Goal: Task Accomplishment & Management: Manage account settings

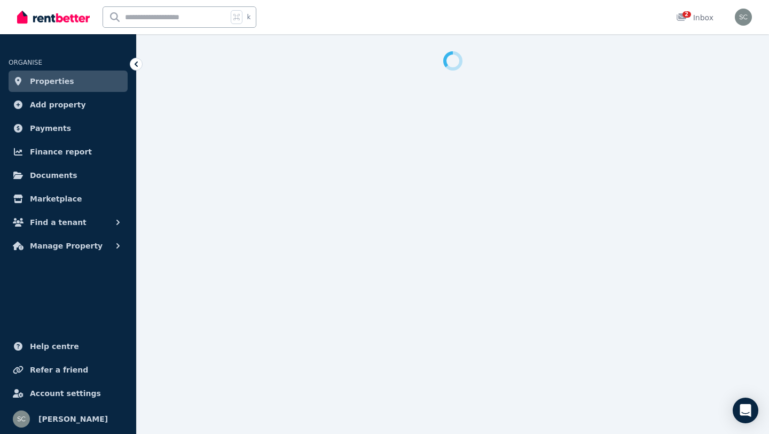
select select "**********"
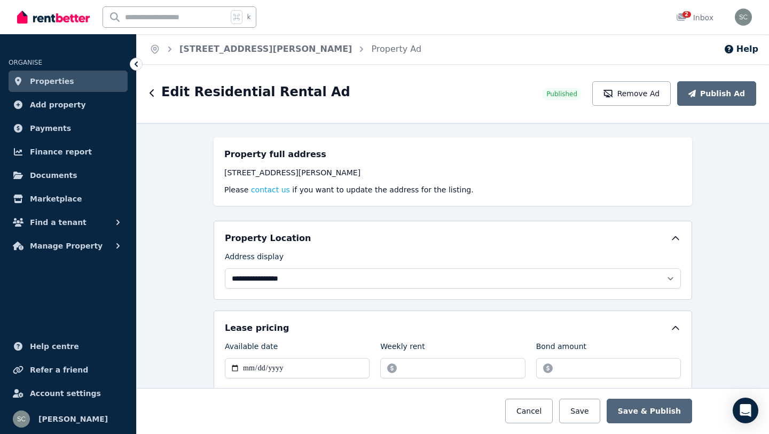
scroll to position [143, 0]
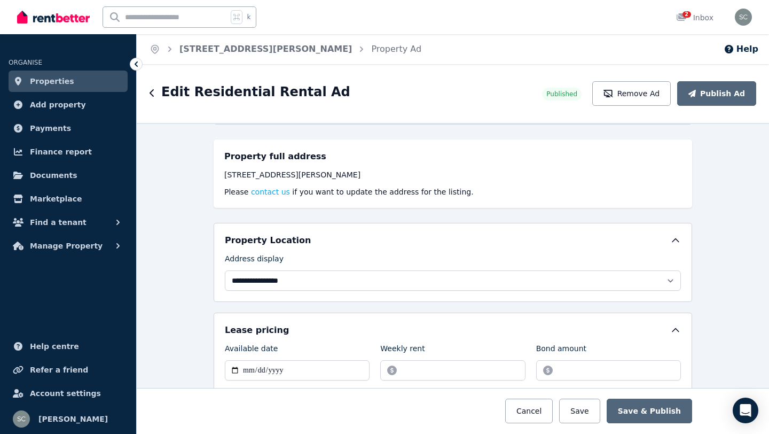
click at [91, 75] on link "Properties" at bounding box center [68, 81] width 119 height 21
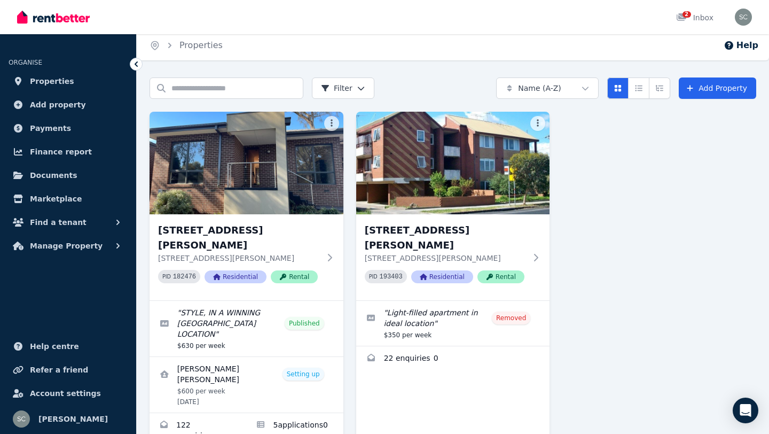
scroll to position [7, 0]
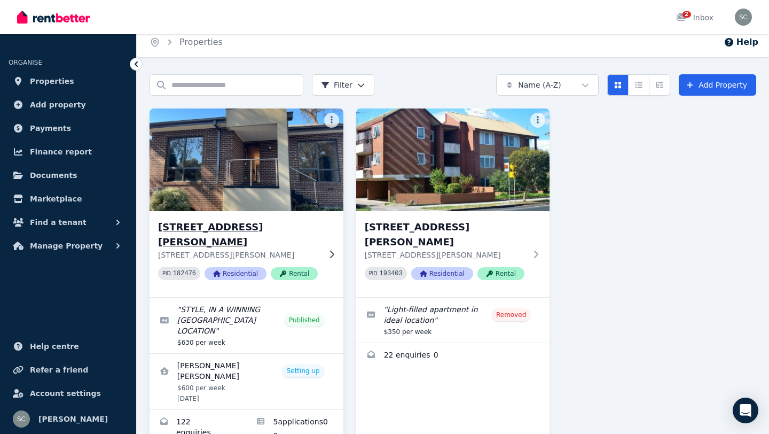
click at [255, 161] on img at bounding box center [247, 160] width 204 height 108
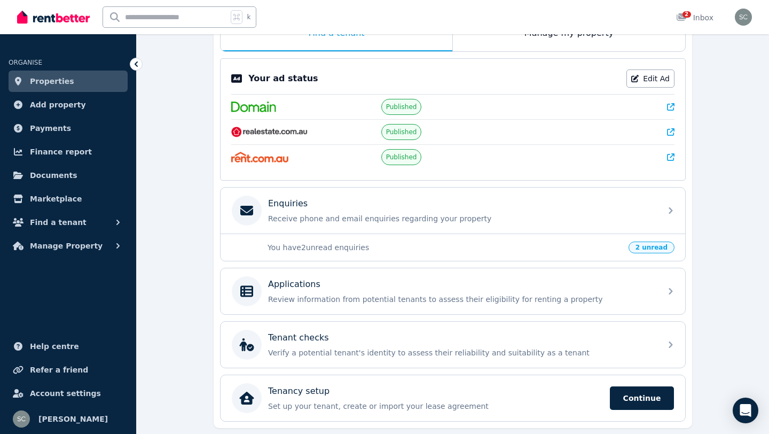
scroll to position [199, 0]
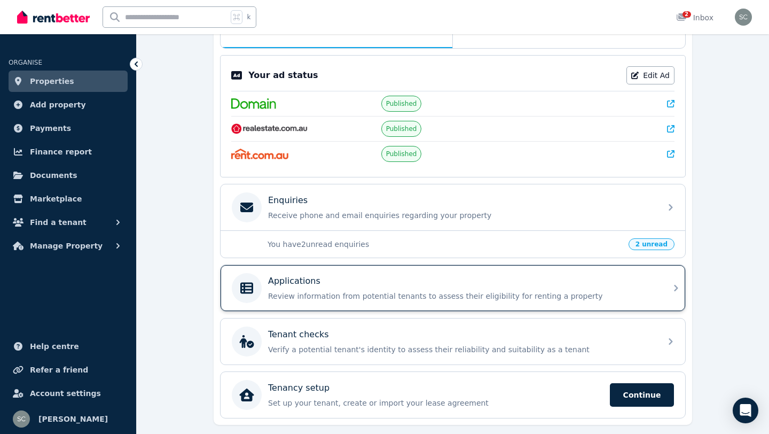
click at [312, 293] on p "Review information from potential tenants to assess their eligibility for renti…" at bounding box center [461, 296] width 387 height 11
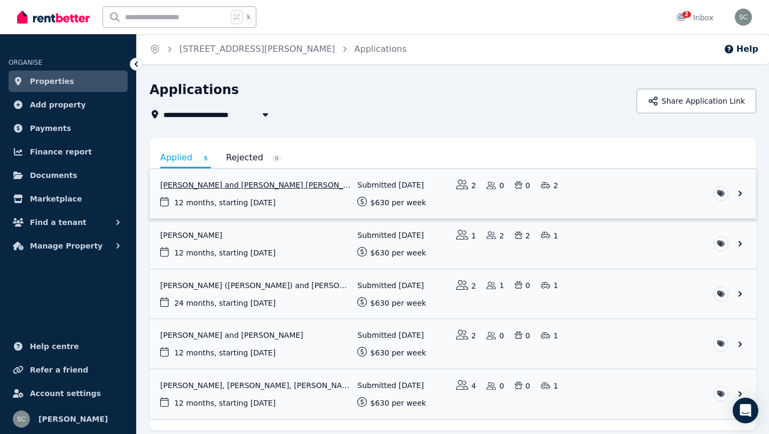
click at [583, 190] on link "View application: Kwan Ngai Chan and Shi Ying Bonnie Yau" at bounding box center [453, 194] width 607 height 50
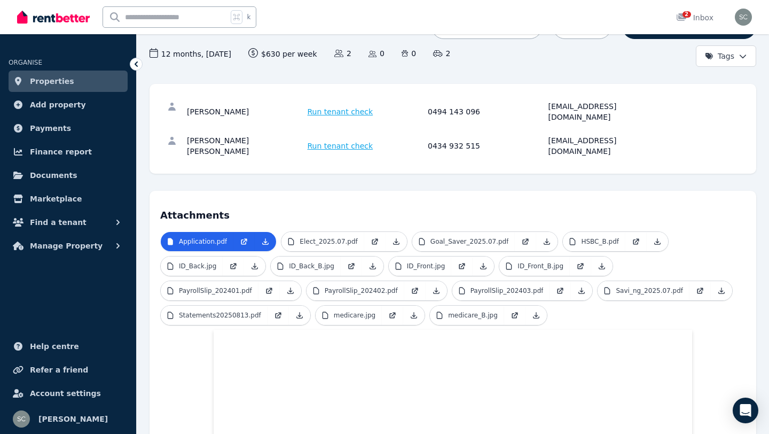
scroll to position [102, 0]
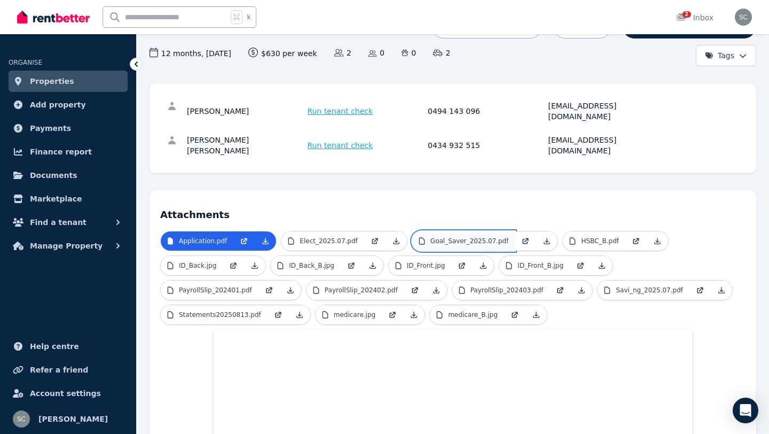
click at [476, 237] on p "Goal_Saver_2025.07.pdf" at bounding box center [470, 241] width 79 height 9
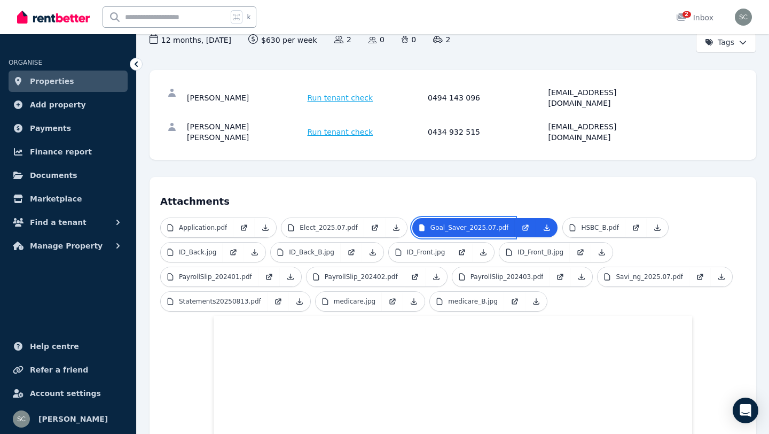
scroll to position [116, 0]
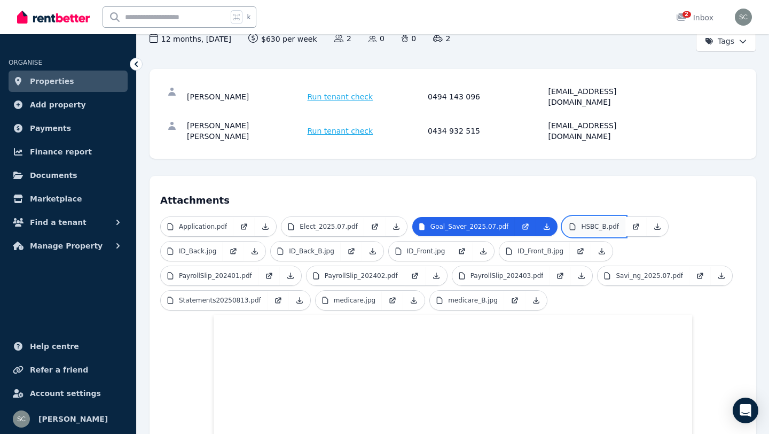
click at [581, 222] on p "HSBC_B.pdf" at bounding box center [600, 226] width 38 height 9
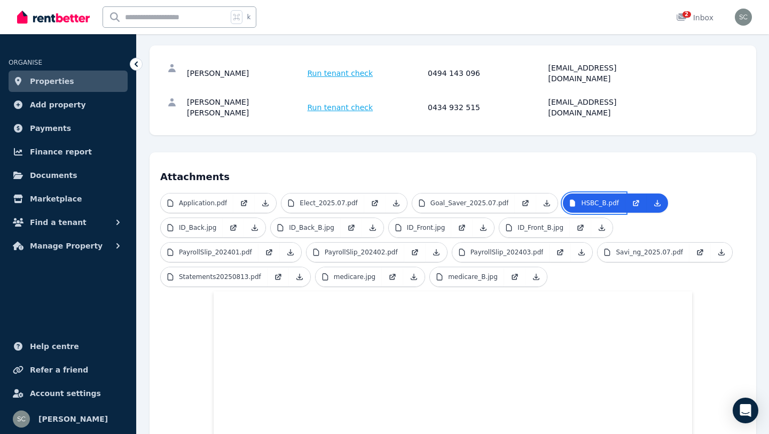
scroll to position [136, 0]
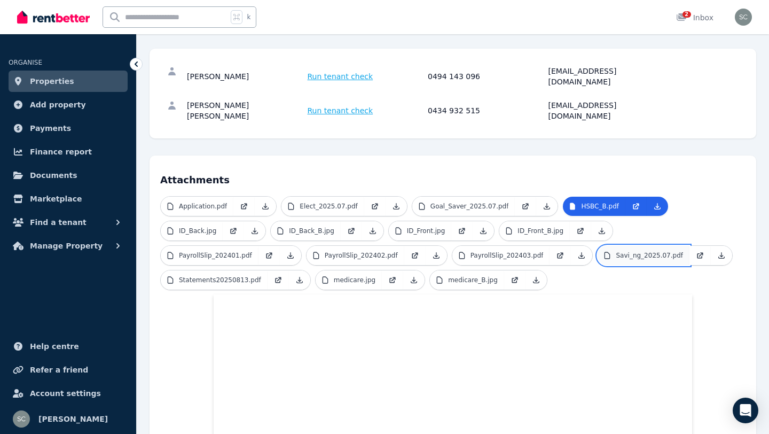
click at [625, 251] on p "Savi_ng_2025.07.pdf" at bounding box center [649, 255] width 67 height 9
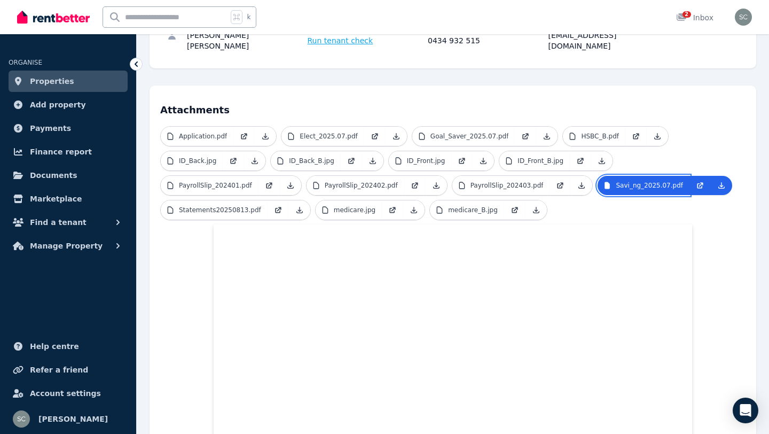
scroll to position [204, 0]
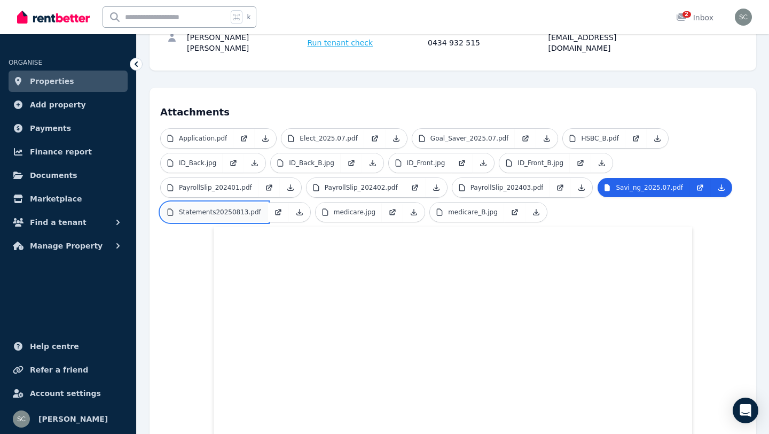
click at [231, 208] on p "Statements20250813.pdf" at bounding box center [220, 212] width 82 height 9
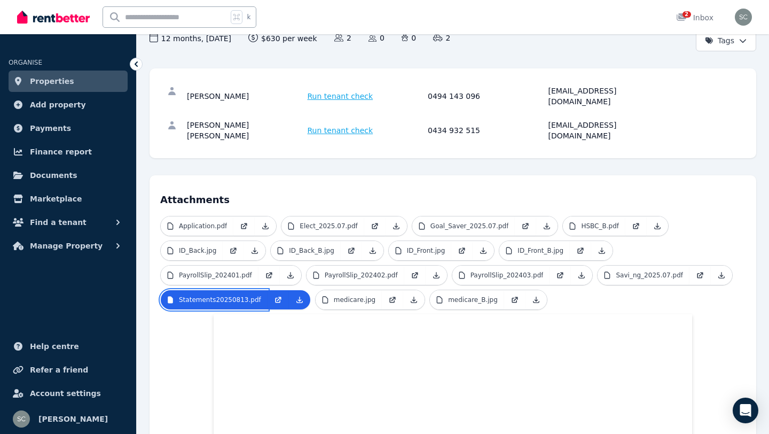
scroll to position [119, 0]
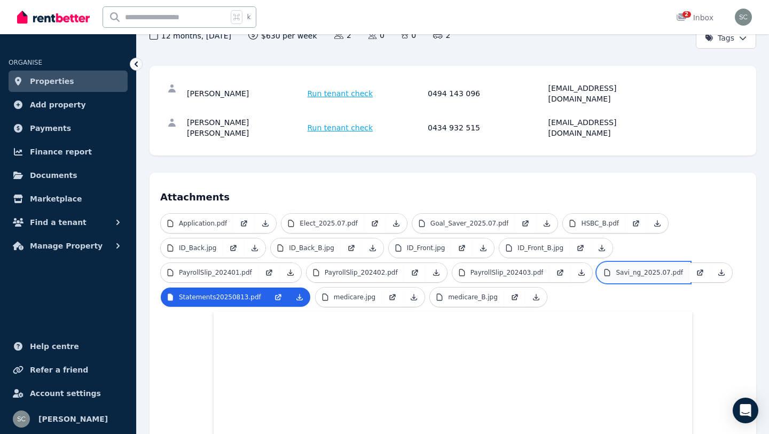
click at [635, 268] on p "Savi_ng_2025.07.pdf" at bounding box center [649, 272] width 67 height 9
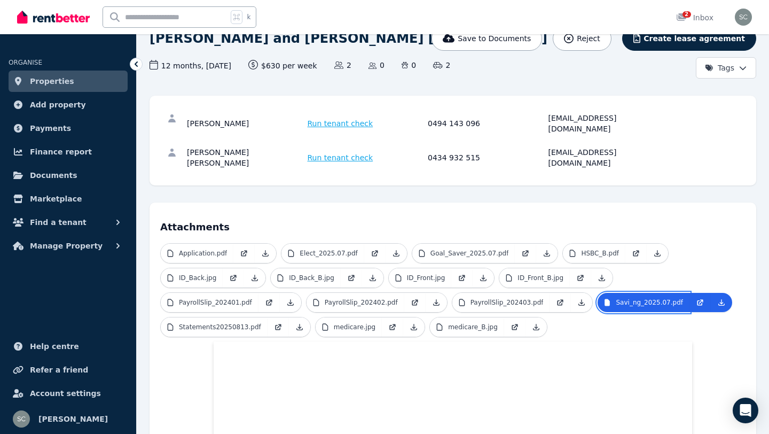
scroll to position [88, 0]
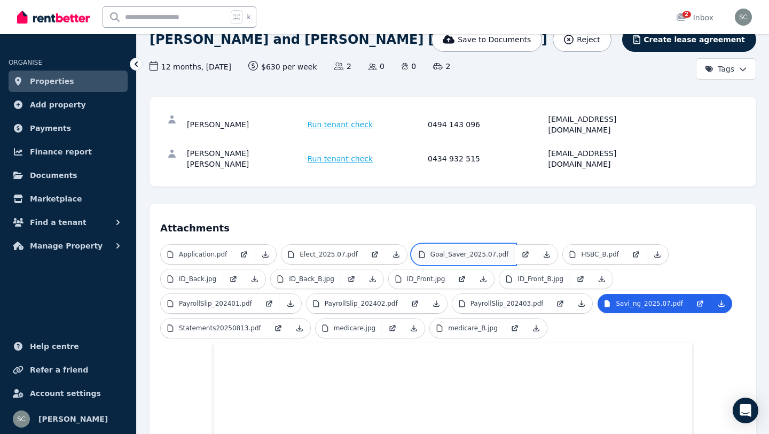
click at [472, 250] on p "Goal_Saver_2025.07.pdf" at bounding box center [470, 254] width 79 height 9
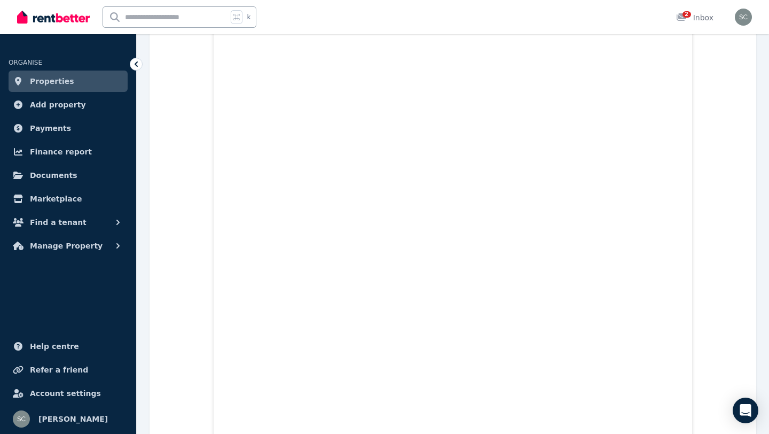
scroll to position [384, 0]
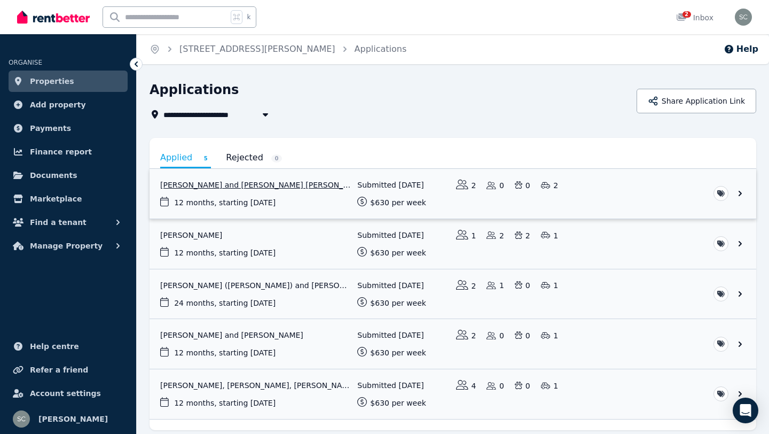
click at [324, 179] on link "View application: Kwan Ngai Chan and Shi Ying Bonnie Yau" at bounding box center [453, 194] width 607 height 50
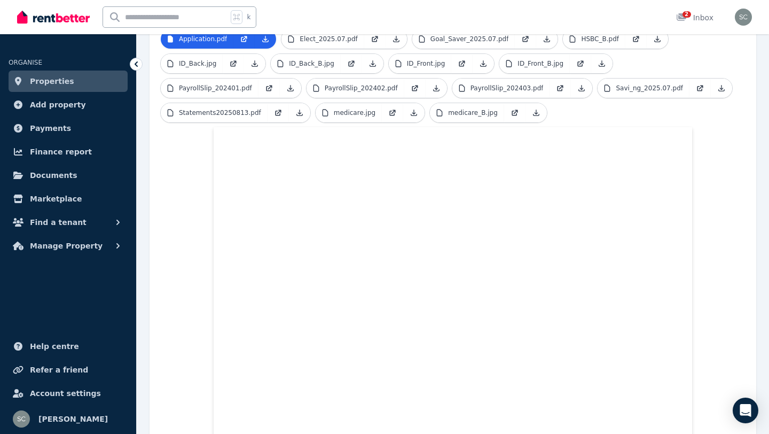
scroll to position [409, 0]
